Goal: Task Accomplishment & Management: Manage account settings

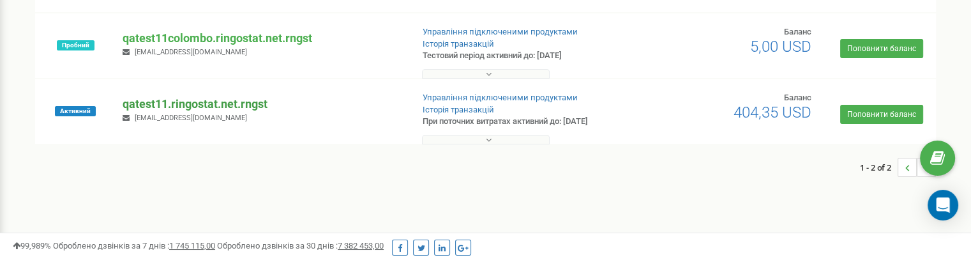
click at [226, 102] on p "qatest11.ringostat.net.rngst" at bounding box center [262, 104] width 279 height 17
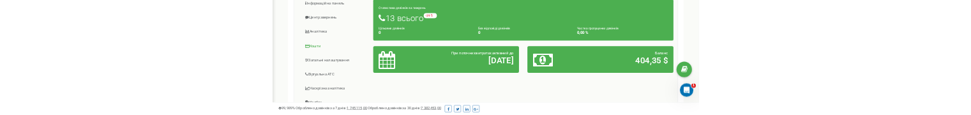
scroll to position [319, 0]
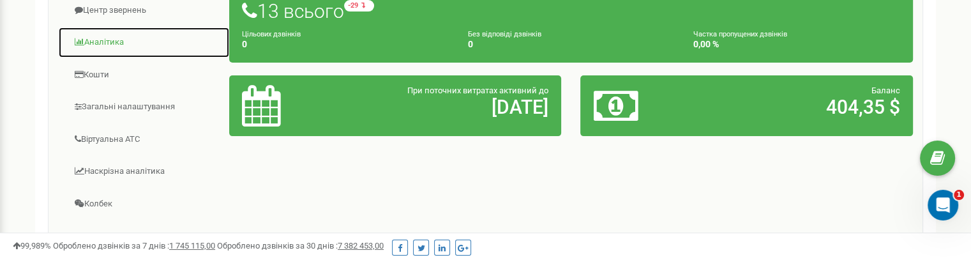
click at [110, 47] on link "Аналiтика" at bounding box center [144, 42] width 172 height 31
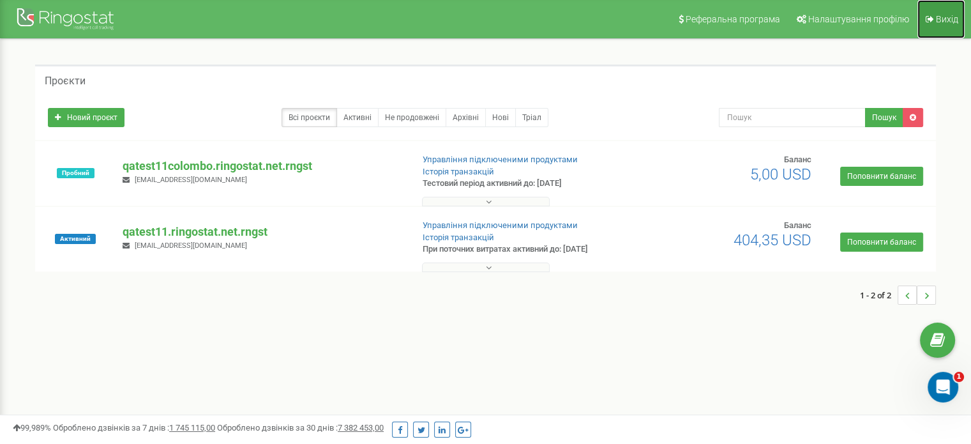
click at [942, 29] on link "Вихід" at bounding box center [940, 19] width 47 height 38
